Goal: Information Seeking & Learning: Find contact information

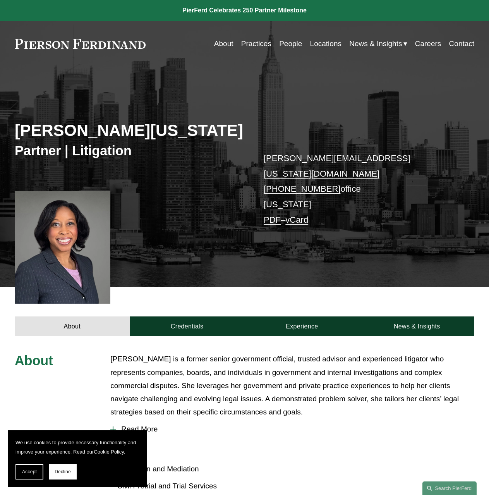
click at [463, 45] on link "Contact" at bounding box center [462, 43] width 26 height 15
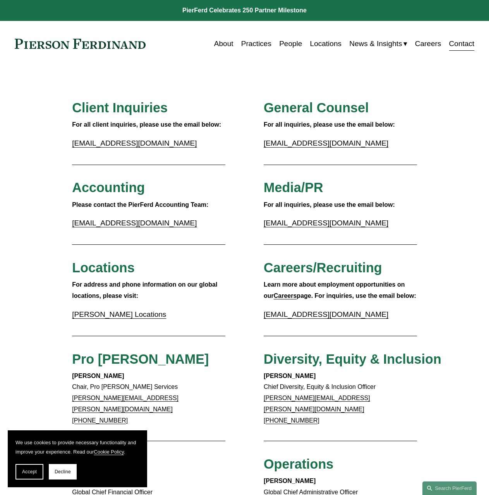
click at [322, 45] on link "Locations" at bounding box center [325, 43] width 31 height 15
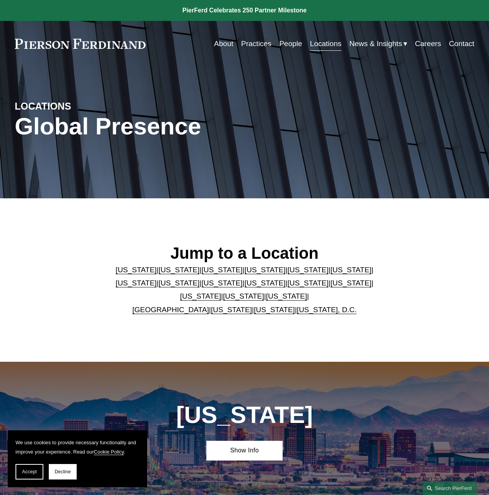
click at [280, 44] on link "People" at bounding box center [290, 43] width 23 height 15
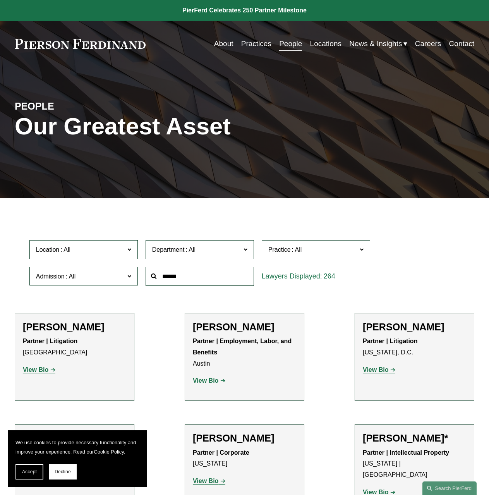
click at [223, 46] on link "About" at bounding box center [223, 43] width 19 height 15
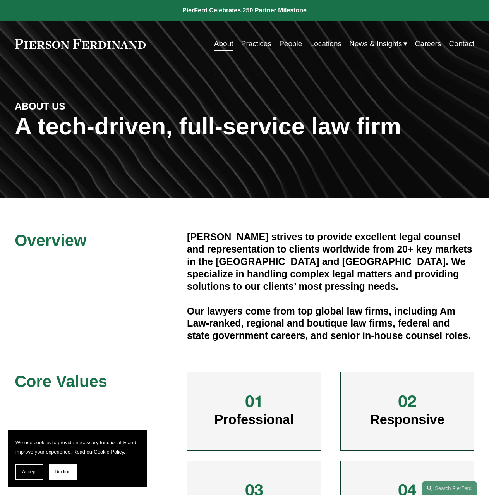
click at [292, 40] on link "People" at bounding box center [290, 43] width 23 height 15
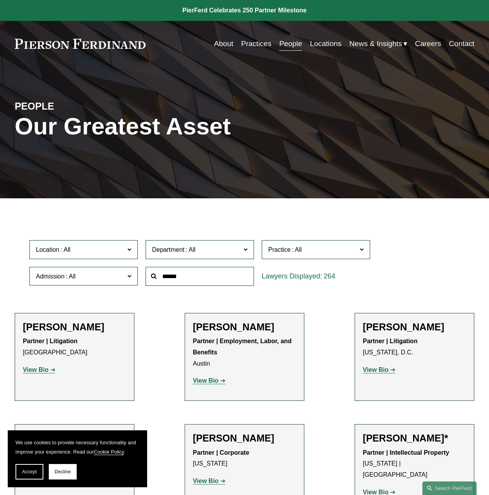
click at [175, 280] on input "text" at bounding box center [200, 276] width 108 height 19
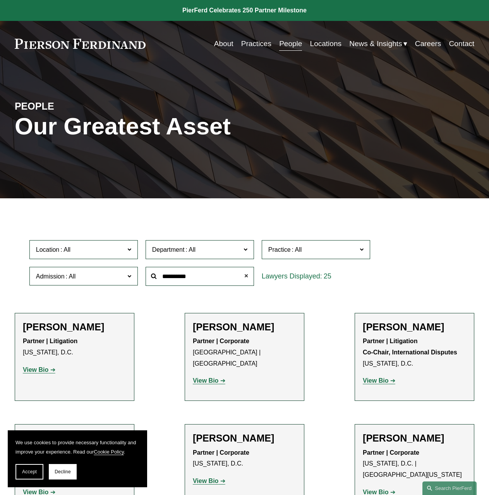
type input "**********"
click at [35, 471] on span "Accept" at bounding box center [29, 471] width 15 height 5
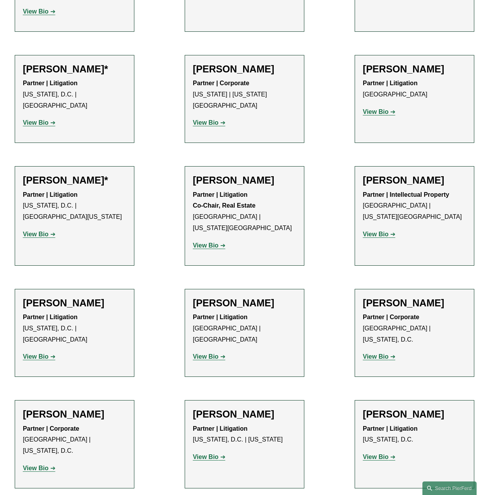
scroll to position [977, 0]
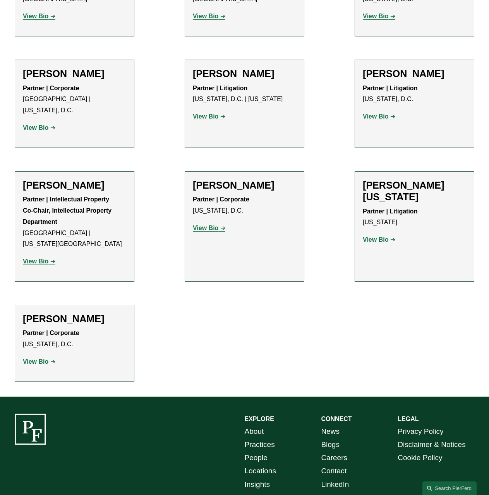
click at [378, 236] on strong "View Bio" at bounding box center [376, 239] width 26 height 7
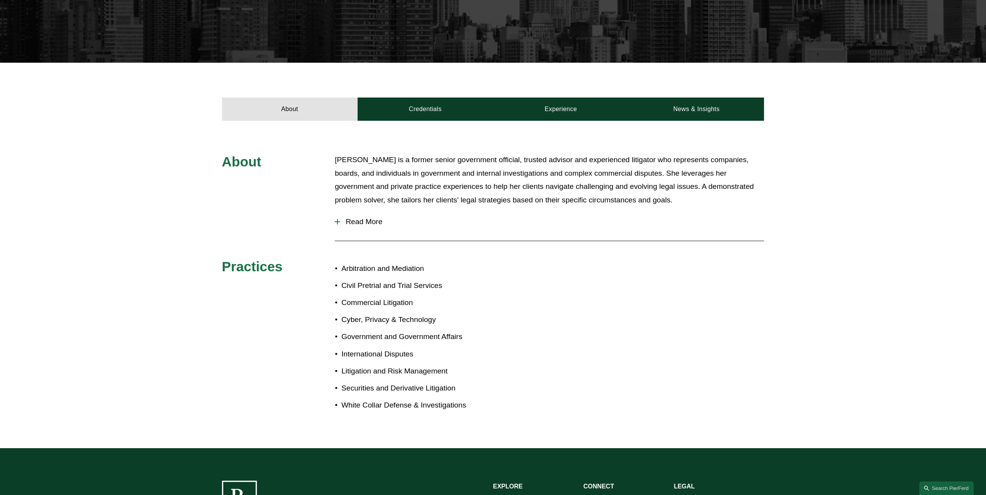
scroll to position [201, 0]
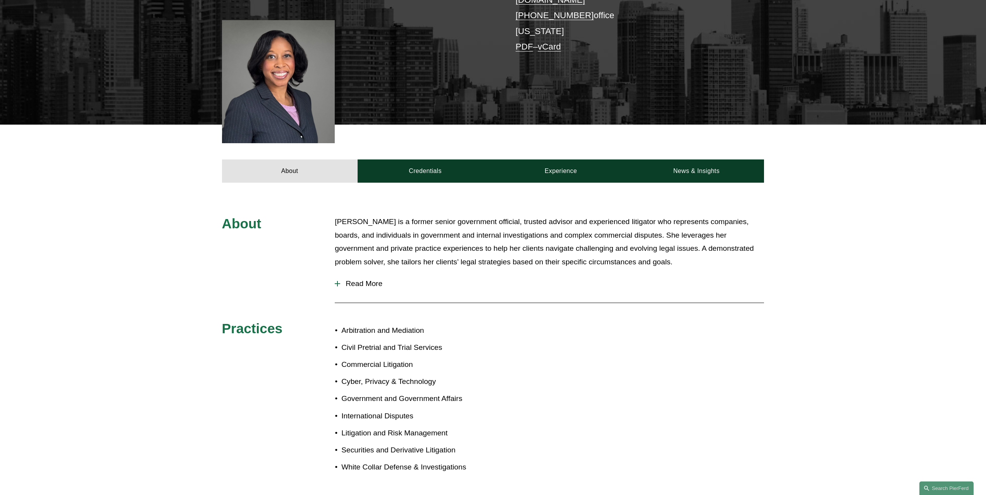
click at [337, 283] on div at bounding box center [337, 283] width 5 height 1
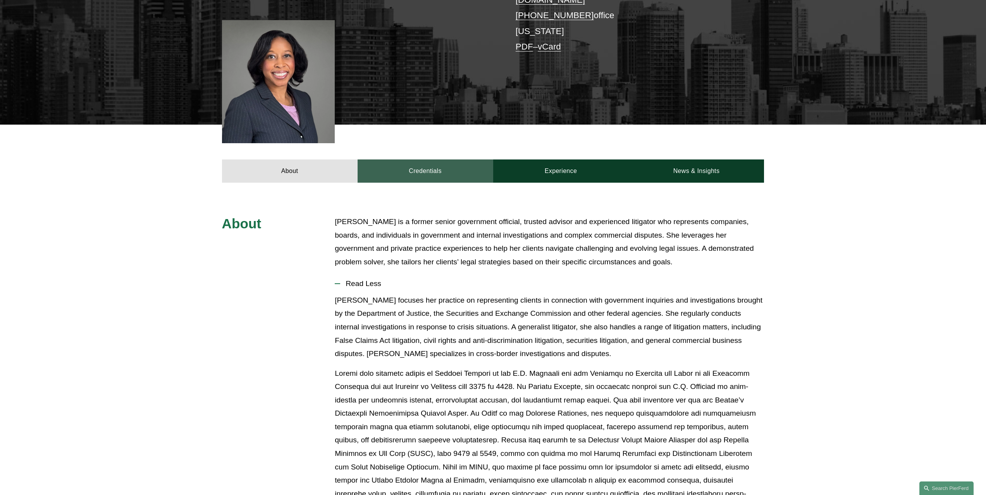
click at [425, 160] on link "Credentials" at bounding box center [425, 171] width 136 height 23
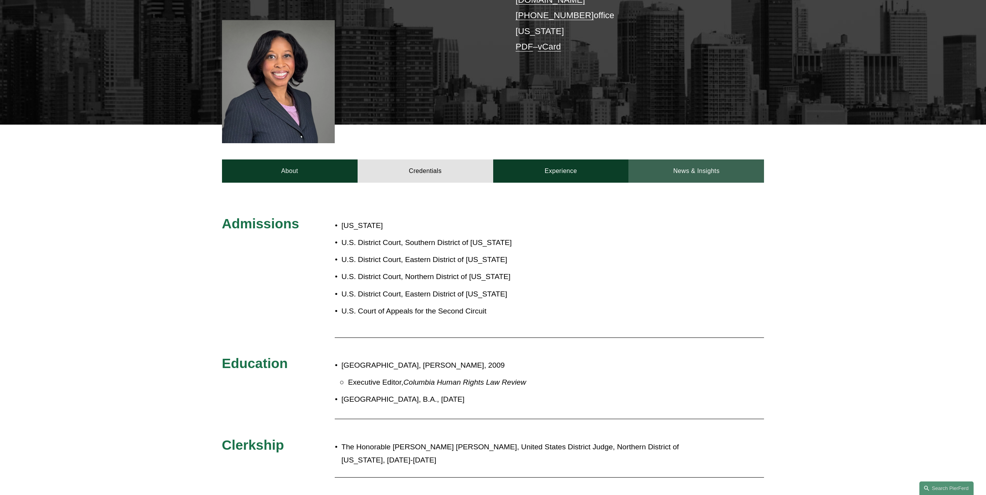
click at [489, 168] on link "News & Insights" at bounding box center [696, 171] width 136 height 23
